Goal: Information Seeking & Learning: Learn about a topic

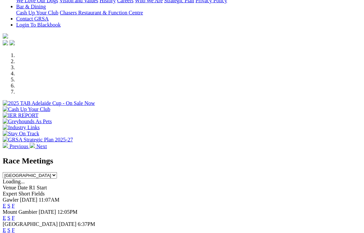
scroll to position [161, 0]
click at [15, 202] on link "F" at bounding box center [13, 205] width 3 height 6
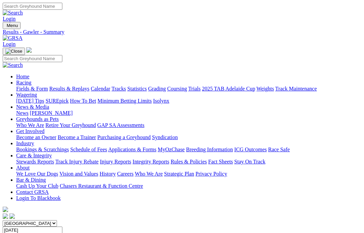
click at [49, 104] on link "News & Media" at bounding box center [32, 107] width 33 height 6
click at [28, 110] on link "News" at bounding box center [22, 113] width 12 height 6
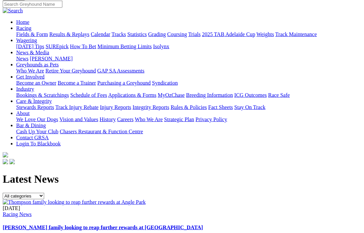
scroll to position [55, 0]
click at [27, 198] on img at bounding box center [74, 201] width 143 height 6
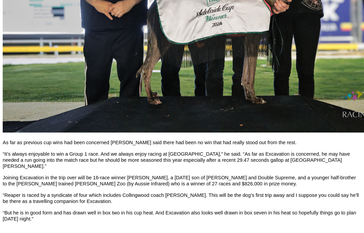
scroll to position [498, 0]
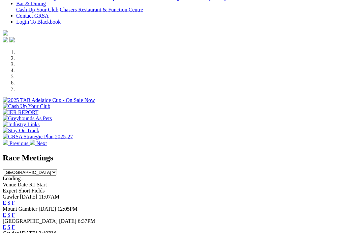
scroll to position [164, 0]
click at [15, 223] on link "F" at bounding box center [13, 226] width 3 height 6
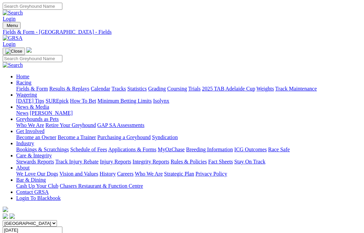
click at [49, 104] on link "News & Media" at bounding box center [32, 107] width 33 height 6
click at [28, 110] on link "News" at bounding box center [22, 113] width 12 height 6
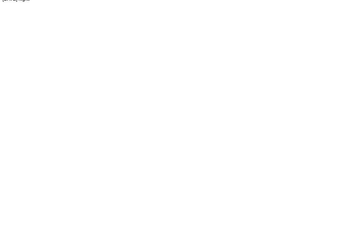
scroll to position [727, 0]
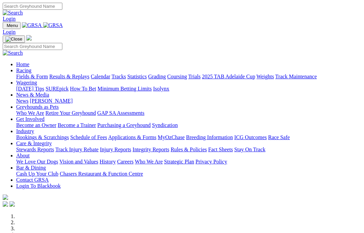
click at [62, 9] on input "Search" at bounding box center [33, 6] width 60 height 7
type input "Magic bandit"
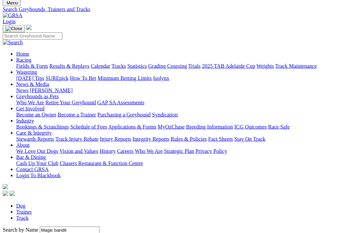
scroll to position [32, 0]
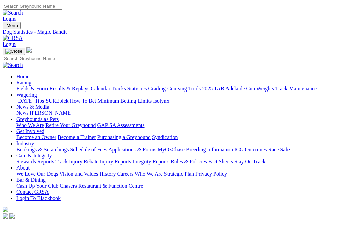
click at [52, 152] on link "Care & Integrity" at bounding box center [34, 155] width 36 height 6
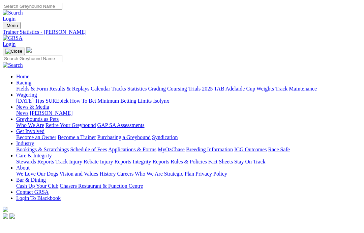
click at [207, 158] on link "Rules & Policies" at bounding box center [189, 161] width 36 height 6
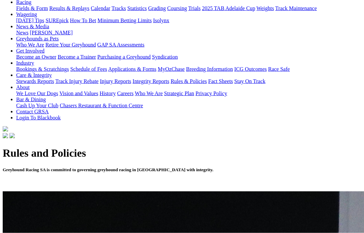
scroll to position [81, 0]
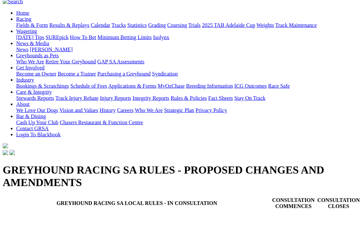
scroll to position [57, 0]
